Goal: Navigation & Orientation: Go to known website

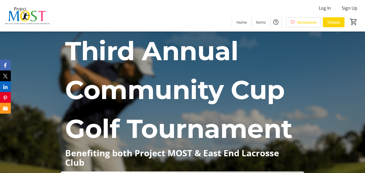
click at [150, 18] on div "Log In Sign Up Home Items Donations Tickets 0" at bounding box center [182, 15] width 365 height 31
click at [180, 13] on div "Log In Sign Up Home Items Donations Tickets 0" at bounding box center [182, 15] width 365 height 31
